Goal: Understand process/instructions

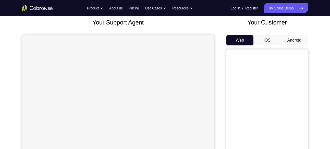
scroll to position [31, 0]
click at [293, 37] on button "Android" at bounding box center [294, 40] width 27 height 10
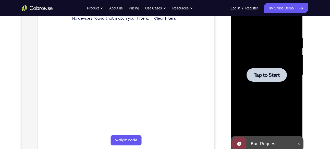
scroll to position [0, 0]
click at [274, 51] on div at bounding box center [267, 75] width 64 height 143
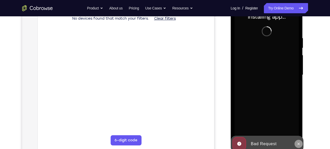
click at [298, 142] on icon at bounding box center [299, 144] width 4 height 4
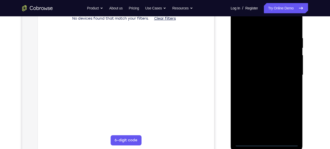
click at [265, 145] on div at bounding box center [267, 75] width 64 height 143
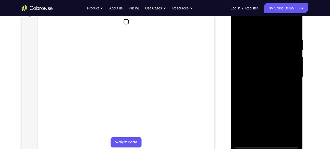
scroll to position [81, 0]
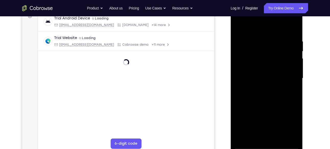
click at [291, 122] on div at bounding box center [267, 78] width 64 height 143
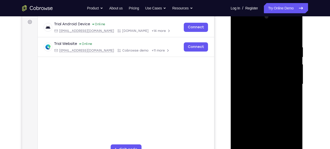
scroll to position [75, 0]
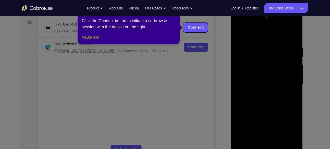
click at [90, 40] on button "Maybe later" at bounding box center [91, 37] width 18 height 6
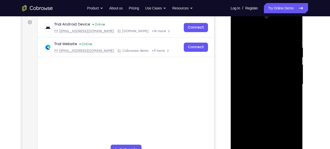
click at [265, 32] on div at bounding box center [267, 84] width 64 height 143
click at [289, 81] on div at bounding box center [267, 84] width 64 height 143
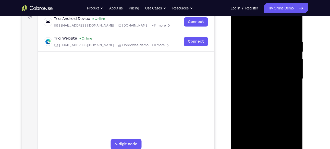
scroll to position [82, 0]
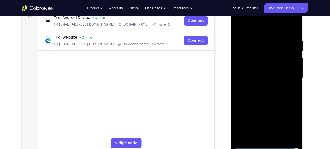
click at [260, 87] on div at bounding box center [267, 77] width 64 height 143
click at [268, 102] on div at bounding box center [267, 77] width 64 height 143
click at [275, 55] on div at bounding box center [267, 77] width 64 height 143
click at [273, 63] on div at bounding box center [267, 77] width 64 height 143
click at [262, 57] on div at bounding box center [267, 77] width 64 height 143
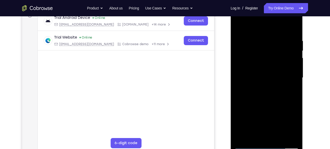
click at [252, 60] on div at bounding box center [267, 77] width 64 height 143
click at [270, 58] on div at bounding box center [267, 77] width 64 height 143
click at [250, 57] on div at bounding box center [267, 77] width 64 height 143
click at [254, 57] on div at bounding box center [267, 77] width 64 height 143
click at [253, 58] on div at bounding box center [267, 77] width 64 height 143
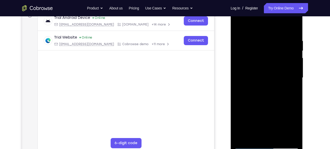
click at [258, 54] on div at bounding box center [267, 77] width 64 height 143
click at [262, 56] on div at bounding box center [267, 77] width 64 height 143
click at [266, 65] on div at bounding box center [267, 77] width 64 height 143
click at [295, 137] on div at bounding box center [267, 77] width 64 height 143
click at [279, 100] on div at bounding box center [267, 77] width 64 height 143
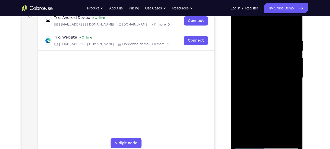
drag, startPoint x: 269, startPoint y: 66, endPoint x: 266, endPoint y: 17, distance: 49.6
click at [266, 17] on div at bounding box center [267, 77] width 64 height 143
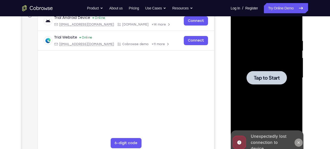
click at [297, 141] on icon at bounding box center [299, 143] width 4 height 4
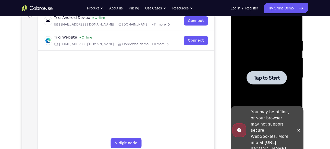
click at [252, 125] on div "You may be offline, or your browser may not support secure WebSockets. More inf…" at bounding box center [271, 130] width 45 height 47
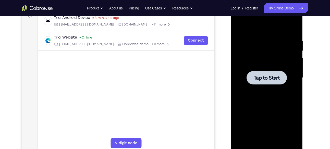
click at [279, 76] on span "Tap to Start" at bounding box center [267, 77] width 26 height 5
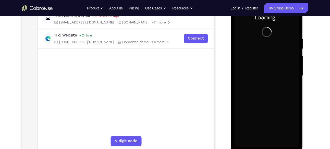
scroll to position [84, 0]
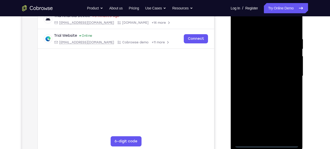
click at [267, 143] on div at bounding box center [267, 76] width 64 height 143
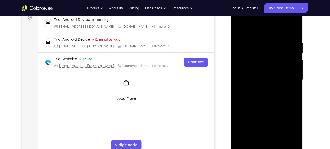
scroll to position [78, 0]
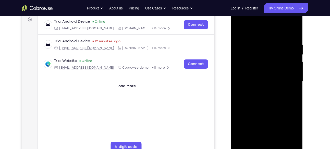
click at [290, 128] on div at bounding box center [267, 81] width 64 height 143
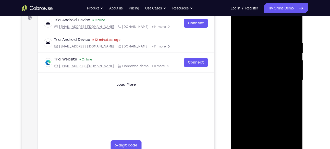
scroll to position [79, 0]
click at [258, 30] on div at bounding box center [267, 80] width 64 height 143
click at [267, 30] on div at bounding box center [267, 80] width 64 height 143
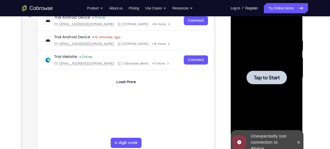
click at [273, 92] on div at bounding box center [267, 77] width 64 height 143
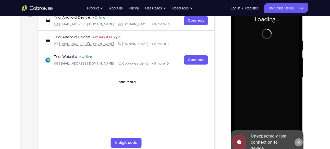
click at [297, 140] on icon at bounding box center [299, 142] width 4 height 4
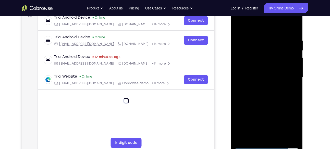
click at [266, 146] on div at bounding box center [267, 77] width 64 height 143
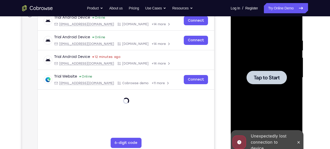
click at [273, 80] on span "Tap to Start" at bounding box center [267, 77] width 26 height 5
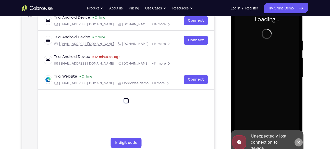
click at [299, 139] on button at bounding box center [299, 142] width 8 height 8
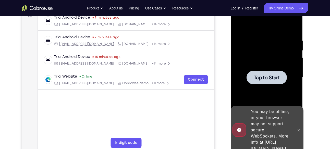
click at [265, 114] on div "You may be offline, or your browser may not support secure WebSockets. More inf…" at bounding box center [271, 130] width 45 height 47
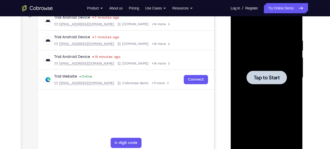
click at [252, 88] on div at bounding box center [267, 77] width 64 height 143
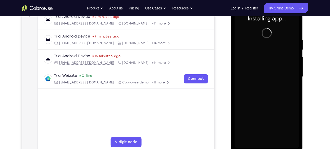
scroll to position [83, 0]
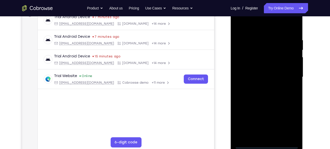
click at [266, 145] on div at bounding box center [267, 77] width 64 height 143
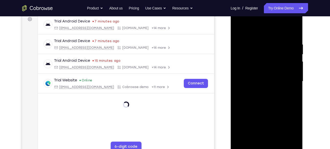
scroll to position [78, 0]
click at [287, 129] on div at bounding box center [267, 81] width 64 height 143
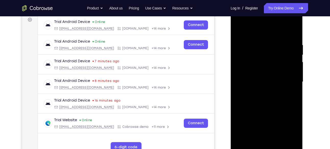
click at [257, 31] on div at bounding box center [267, 81] width 64 height 143
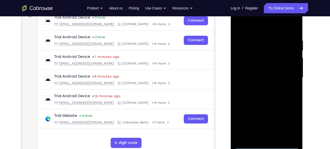
scroll to position [83, 0]
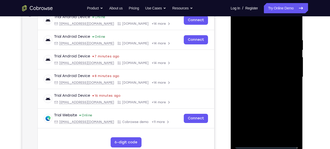
click at [289, 75] on div at bounding box center [267, 77] width 64 height 143
click at [263, 87] on div at bounding box center [267, 77] width 64 height 143
click at [267, 74] on div at bounding box center [267, 77] width 64 height 143
click at [268, 67] on div at bounding box center [267, 77] width 64 height 143
click at [271, 86] on div at bounding box center [267, 77] width 64 height 143
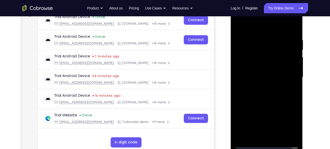
click at [258, 53] on div at bounding box center [267, 77] width 64 height 143
click at [263, 64] on div at bounding box center [267, 77] width 64 height 143
click at [271, 58] on div at bounding box center [267, 77] width 64 height 143
click at [253, 57] on div at bounding box center [267, 77] width 64 height 143
click at [257, 66] on div at bounding box center [267, 77] width 64 height 143
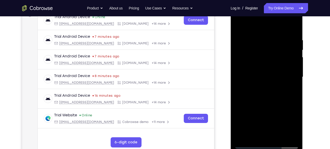
click at [269, 92] on div at bounding box center [267, 77] width 64 height 143
click at [265, 68] on div at bounding box center [267, 77] width 64 height 143
click at [275, 67] on div at bounding box center [267, 77] width 64 height 143
drag, startPoint x: 254, startPoint y: 35, endPoint x: 259, endPoint y: 132, distance: 96.9
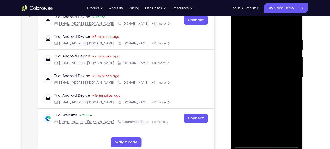
click at [259, 132] on div at bounding box center [267, 77] width 64 height 143
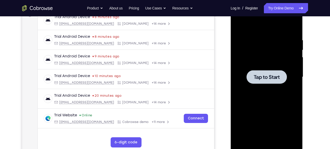
click at [265, 64] on div at bounding box center [267, 77] width 64 height 143
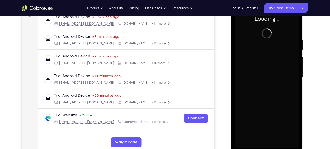
click at [220, 62] on div "Your Support Agent Your Customer Web iOS Android" at bounding box center [165, 60] width 286 height 189
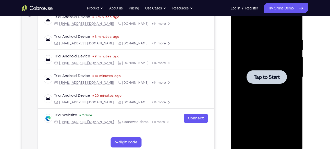
click at [256, 64] on div at bounding box center [267, 77] width 64 height 143
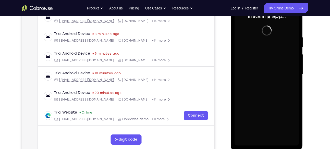
scroll to position [86, 0]
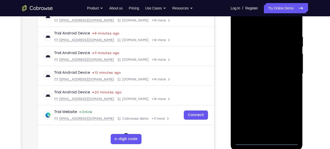
click at [267, 141] on div at bounding box center [267, 73] width 64 height 143
click at [290, 120] on div at bounding box center [267, 73] width 64 height 143
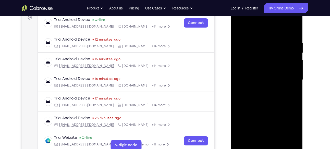
scroll to position [80, 0]
drag, startPoint x: 286, startPoint y: 101, endPoint x: 240, endPoint y: 48, distance: 70.1
click at [240, 48] on div at bounding box center [267, 80] width 64 height 143
click at [253, 30] on div at bounding box center [267, 80] width 64 height 143
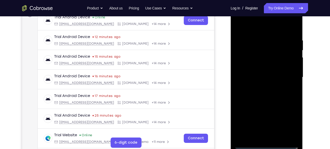
click at [288, 76] on div at bounding box center [267, 77] width 64 height 143
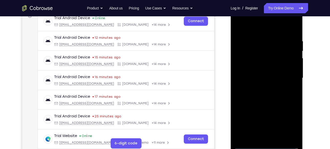
scroll to position [82, 0]
click at [262, 88] on div at bounding box center [267, 77] width 64 height 143
click at [270, 104] on div at bounding box center [267, 77] width 64 height 143
click at [274, 54] on div at bounding box center [267, 77] width 64 height 143
click at [269, 63] on div at bounding box center [267, 77] width 64 height 143
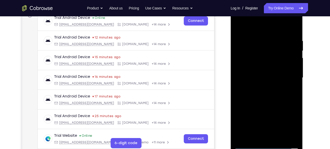
click at [268, 65] on div at bounding box center [267, 77] width 64 height 143
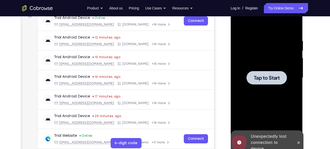
click at [267, 85] on div at bounding box center [267, 77] width 64 height 143
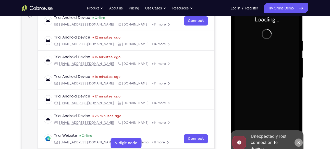
click at [297, 143] on button at bounding box center [299, 143] width 8 height 8
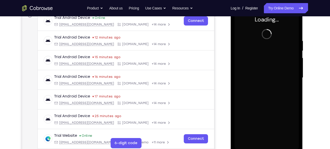
click at [244, 50] on div at bounding box center [267, 77] width 64 height 143
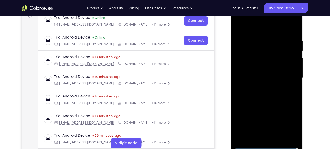
click at [266, 148] on div at bounding box center [267, 77] width 64 height 143
click at [267, 146] on div at bounding box center [267, 77] width 64 height 143
click at [269, 144] on div at bounding box center [267, 77] width 64 height 143
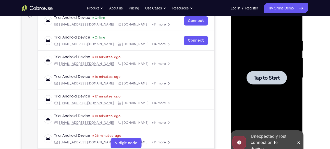
click at [272, 99] on div at bounding box center [267, 77] width 64 height 143
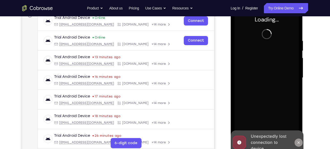
click at [297, 142] on icon at bounding box center [299, 143] width 4 height 4
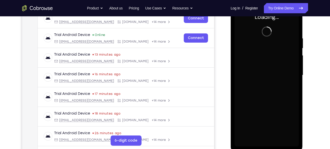
scroll to position [78, 0]
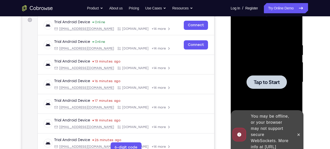
click at [276, 124] on div "You may be offline, or your browser may not support secure WebSockets. More inf…" at bounding box center [271, 134] width 45 height 47
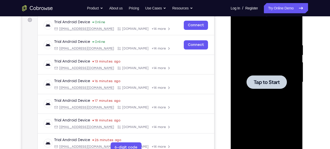
click at [286, 78] on div at bounding box center [267, 82] width 40 height 14
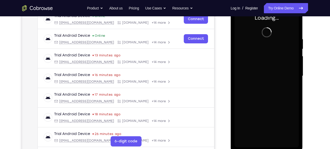
scroll to position [87, 0]
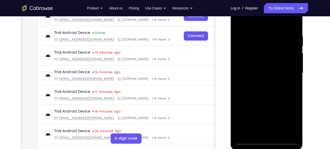
click at [264, 142] on div at bounding box center [267, 73] width 64 height 143
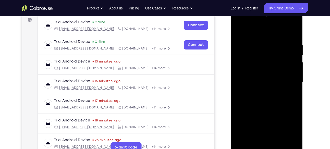
scroll to position [80, 0]
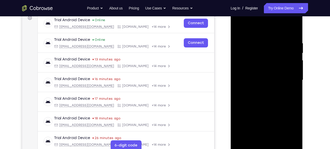
click at [291, 124] on div at bounding box center [267, 80] width 64 height 143
click at [267, 32] on div at bounding box center [267, 80] width 64 height 143
click at [290, 78] on div at bounding box center [267, 80] width 64 height 143
click at [287, 76] on div at bounding box center [267, 80] width 64 height 143
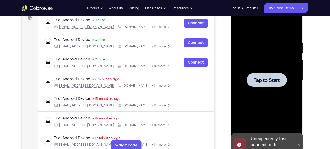
click at [274, 85] on div at bounding box center [267, 80] width 40 height 14
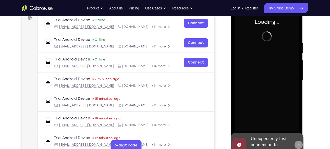
click at [299, 143] on icon at bounding box center [299, 145] width 4 height 4
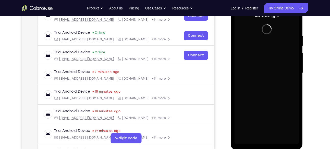
scroll to position [85, 0]
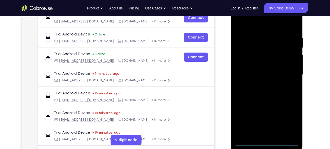
click at [265, 144] on div at bounding box center [267, 74] width 64 height 143
click at [267, 142] on div at bounding box center [267, 74] width 64 height 143
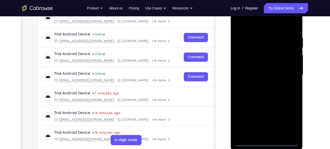
click at [289, 119] on div at bounding box center [267, 74] width 64 height 143
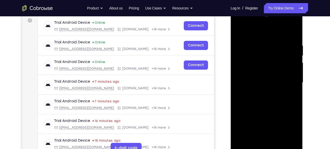
click at [252, 33] on div at bounding box center [267, 82] width 64 height 143
click at [287, 80] on div at bounding box center [267, 82] width 64 height 143
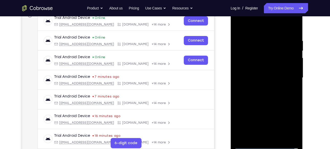
scroll to position [82, 0]
click at [261, 86] on div at bounding box center [267, 77] width 64 height 143
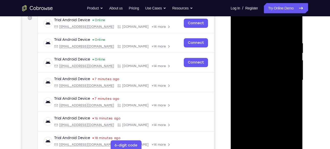
click at [265, 78] on div at bounding box center [267, 80] width 64 height 143
click at [264, 69] on div at bounding box center [267, 80] width 64 height 143
click at [262, 81] on div at bounding box center [267, 80] width 64 height 143
click at [270, 97] on div at bounding box center [267, 80] width 64 height 143
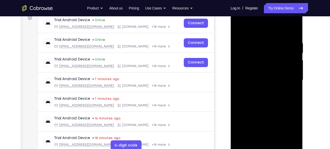
click at [268, 95] on div at bounding box center [267, 80] width 64 height 143
click at [267, 105] on div at bounding box center [267, 80] width 64 height 143
click at [261, 57] on div at bounding box center [267, 80] width 64 height 143
click at [270, 65] on div at bounding box center [267, 80] width 64 height 143
click at [266, 58] on div at bounding box center [267, 80] width 64 height 143
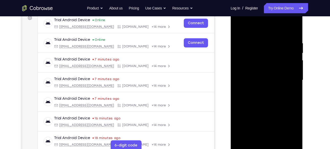
click at [268, 58] on div at bounding box center [267, 80] width 64 height 143
click at [266, 70] on div at bounding box center [267, 80] width 64 height 143
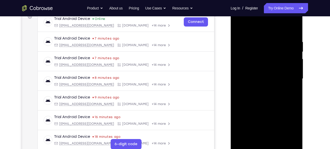
scroll to position [83, 0]
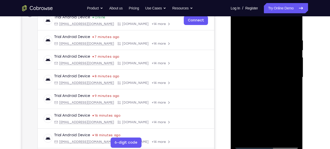
click at [323, 58] on div "Your Support Agent Your Customer Web iOS Android Next Steps We’d be happy to gi…" at bounding box center [165, 102] width 327 height 337
click at [276, 102] on div at bounding box center [267, 77] width 64 height 143
click at [259, 37] on div at bounding box center [267, 77] width 64 height 143
click at [261, 40] on div at bounding box center [267, 77] width 64 height 143
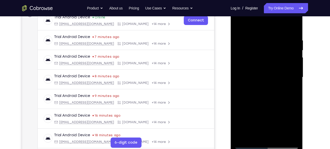
click at [295, 81] on div at bounding box center [267, 77] width 64 height 143
click at [293, 28] on div at bounding box center [267, 77] width 64 height 143
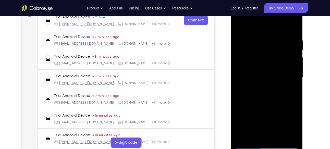
click at [293, 28] on div at bounding box center [267, 77] width 64 height 143
click at [250, 143] on div at bounding box center [267, 77] width 64 height 143
click at [250, 144] on div at bounding box center [267, 77] width 64 height 143
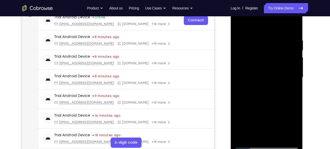
click at [298, 85] on div at bounding box center [267, 77] width 64 height 143
click at [297, 79] on div at bounding box center [267, 77] width 64 height 143
